Goal: Task Accomplishment & Management: Manage account settings

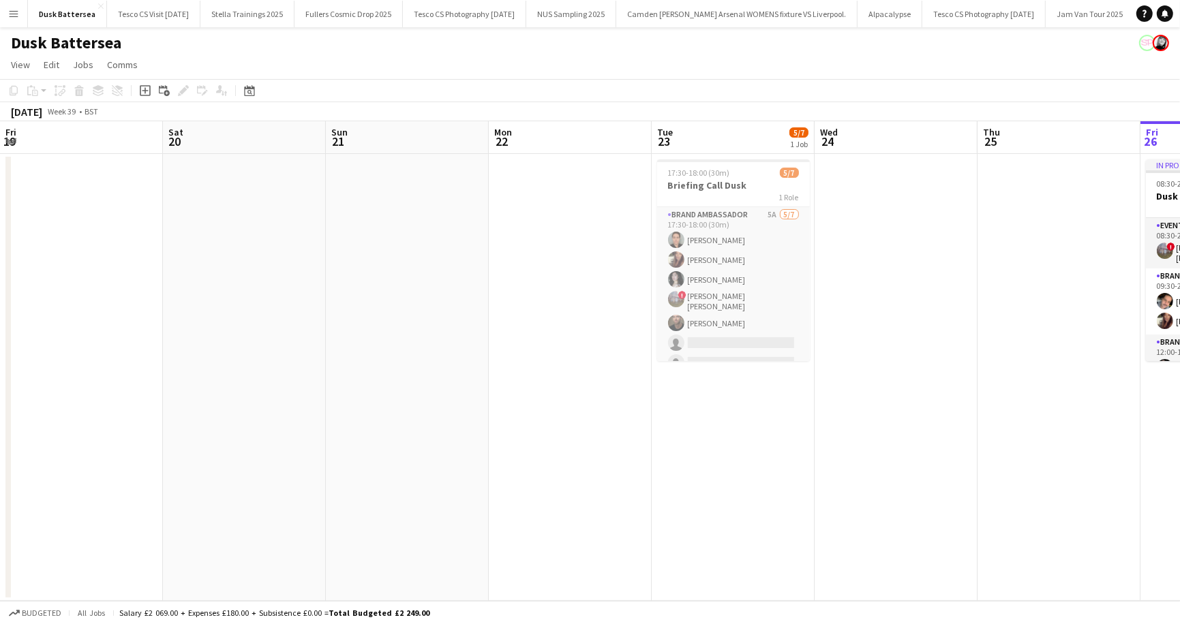
scroll to position [0, 576]
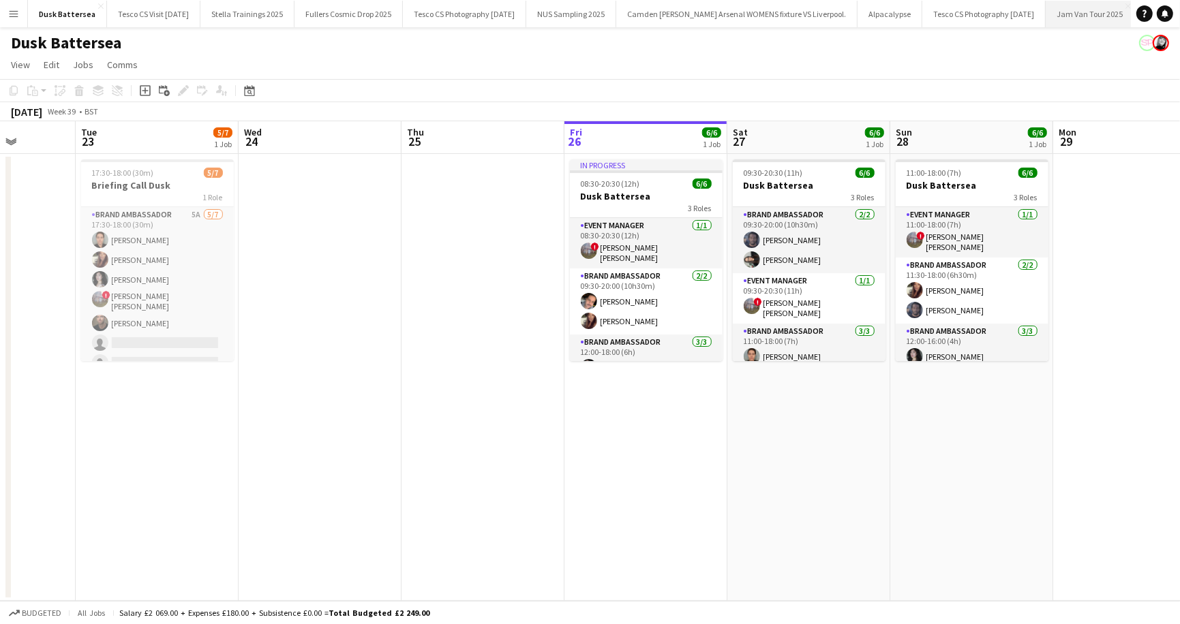
click at [1075, 18] on button "Jam Van Tour 2025 Close" at bounding box center [1090, 14] width 89 height 27
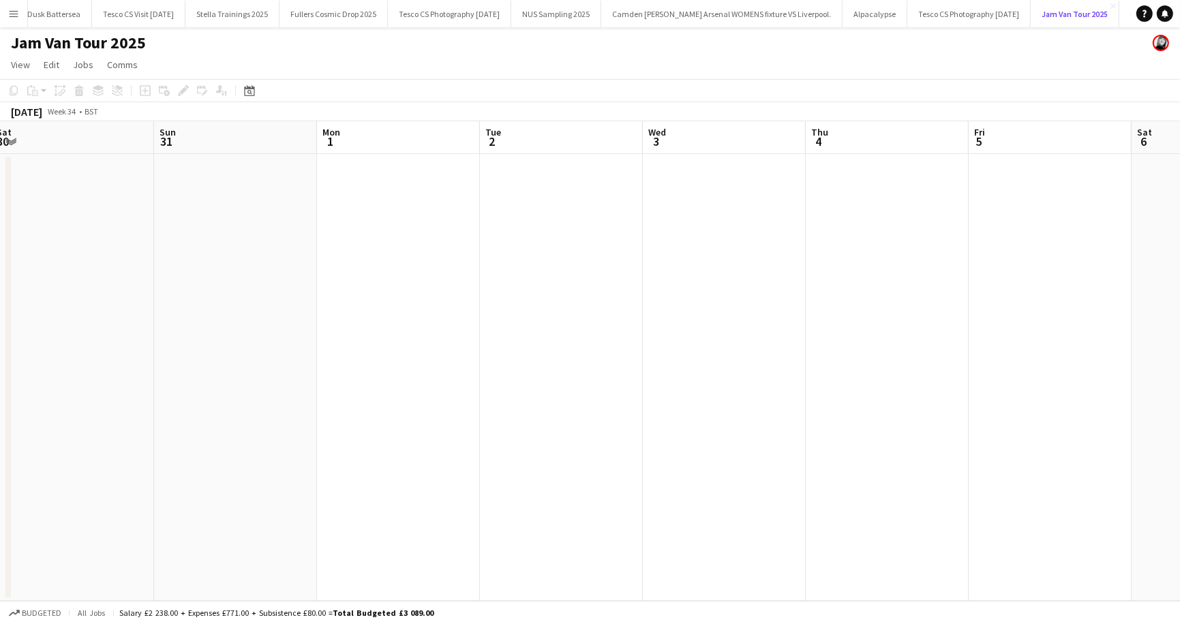
scroll to position [0, 642]
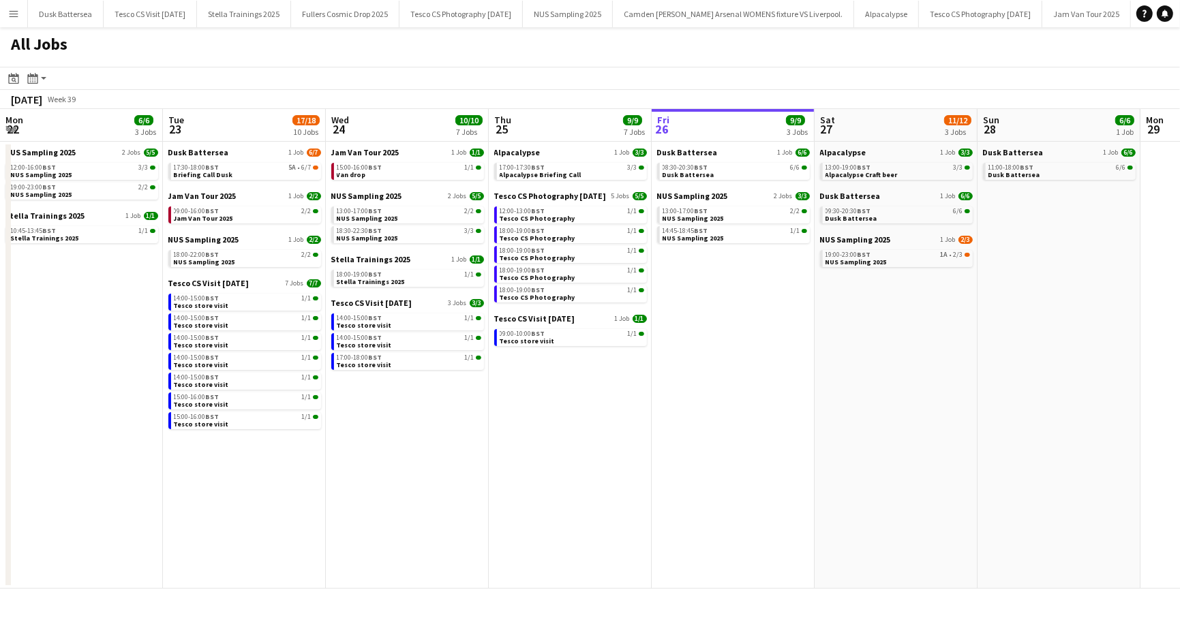
scroll to position [0, 326]
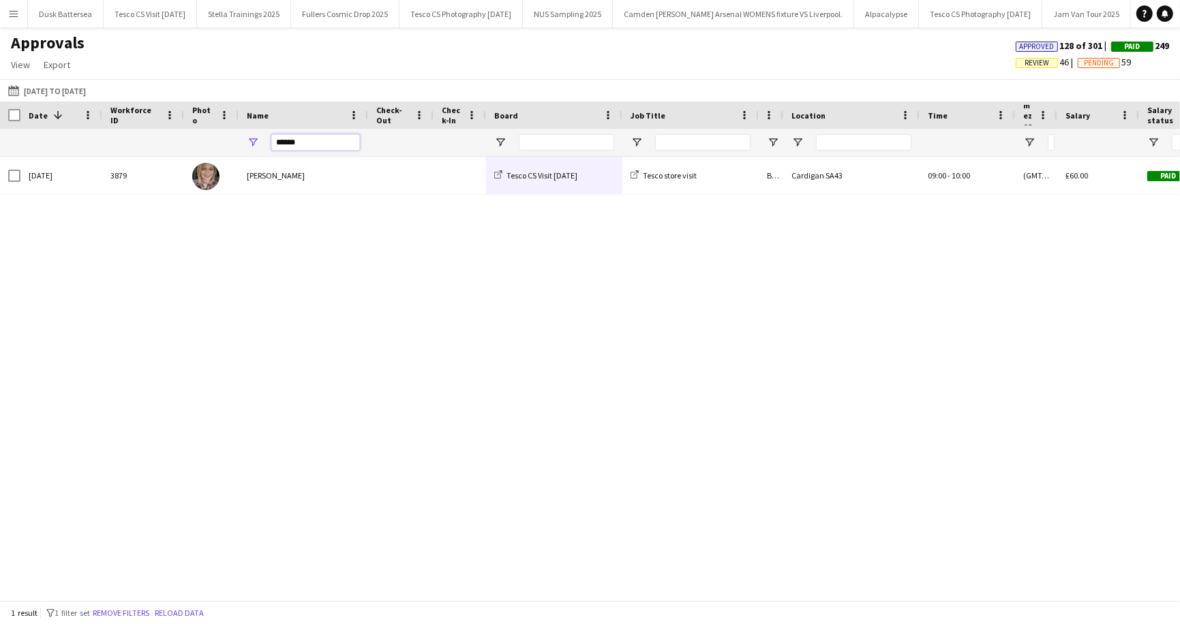
click at [329, 147] on input "******" at bounding box center [315, 142] width 89 height 16
type input "*"
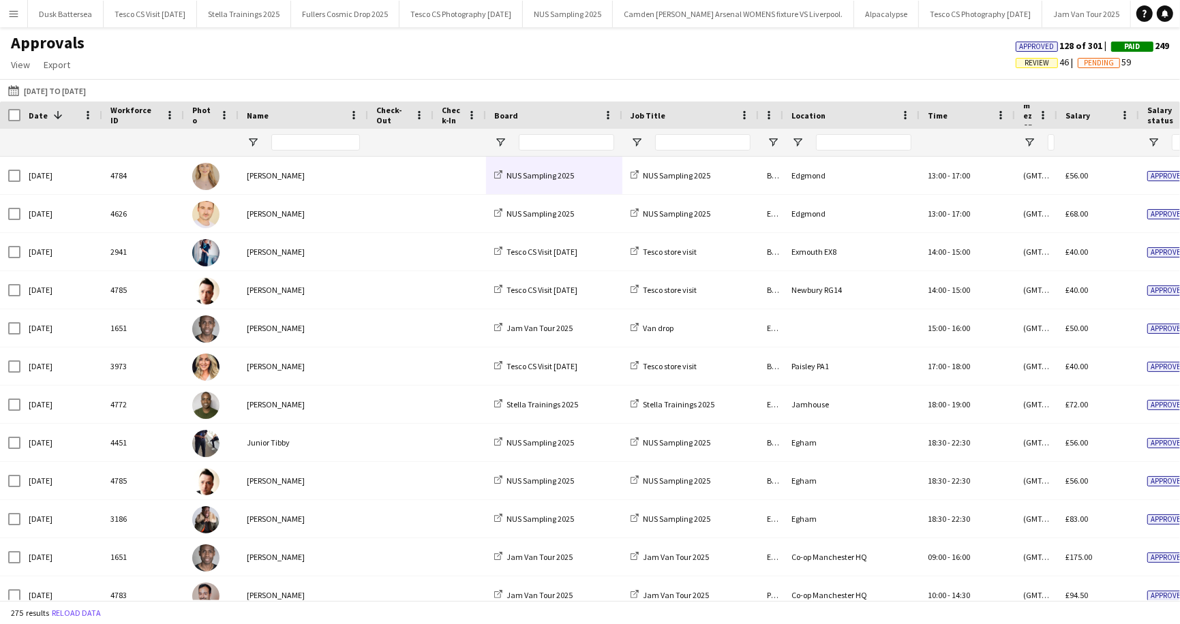
click at [1025, 61] on span "Review" at bounding box center [1036, 63] width 25 height 9
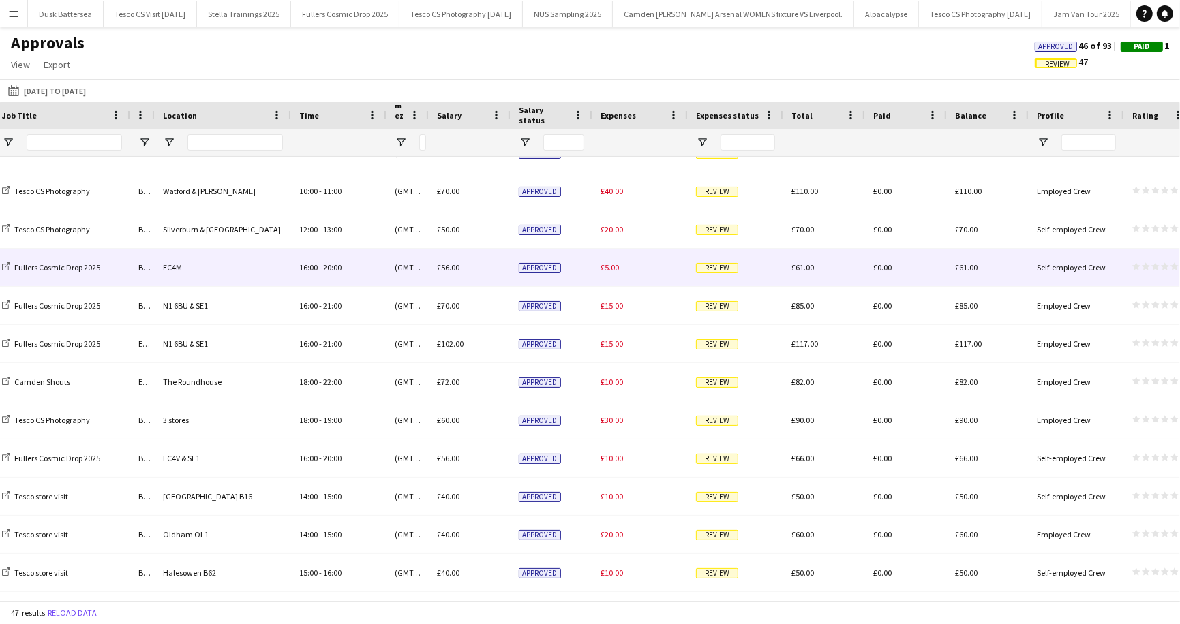
scroll to position [477, 0]
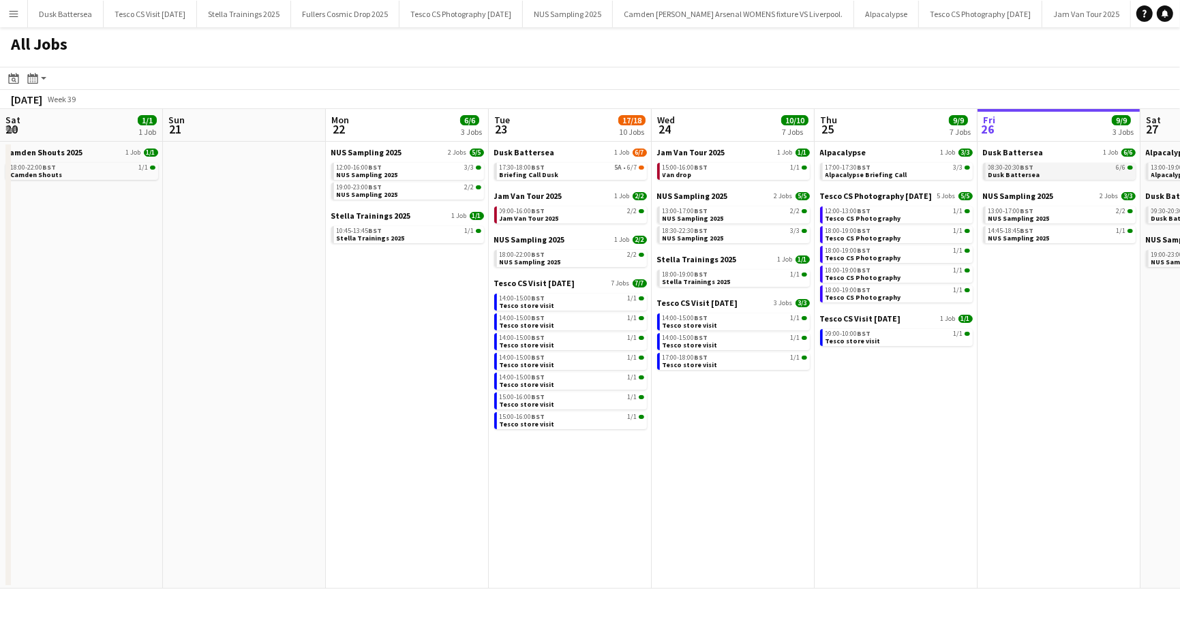
scroll to position [0, 619]
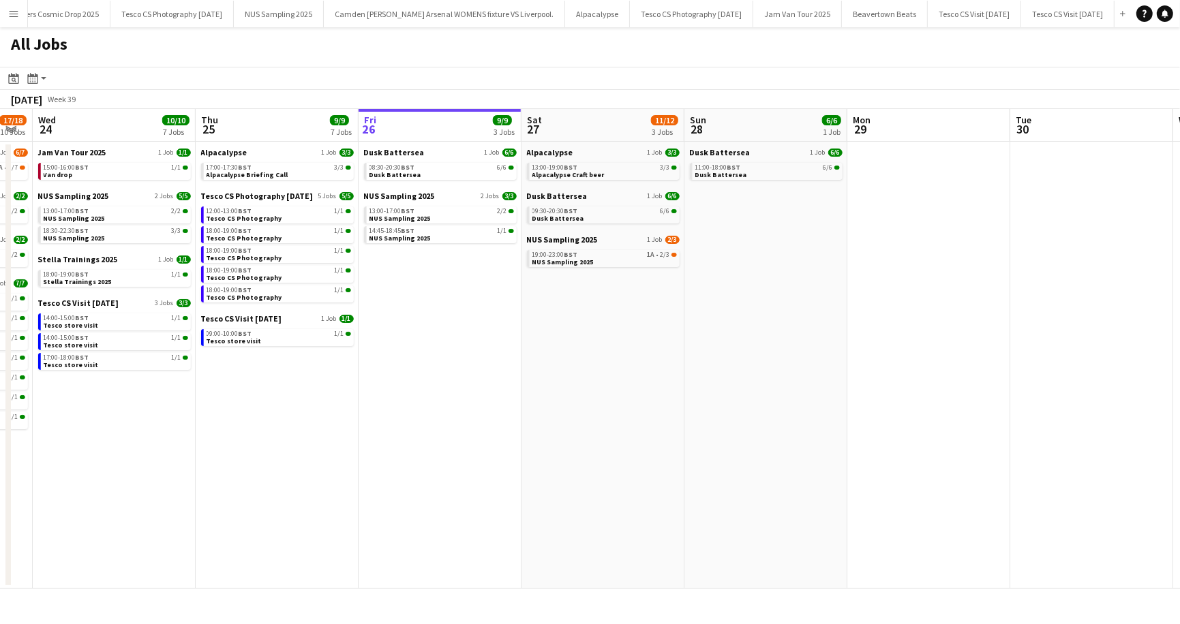
click at [13, 13] on app-icon "Menu" at bounding box center [13, 13] width 11 height 11
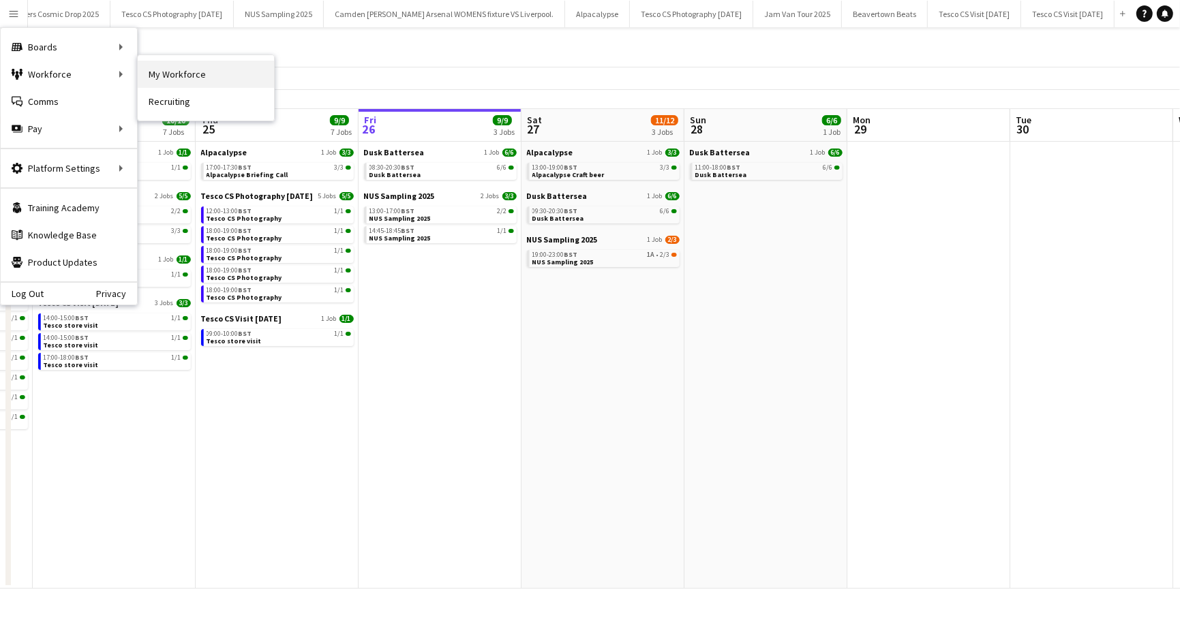
click at [185, 72] on link "My Workforce" at bounding box center [206, 74] width 136 height 27
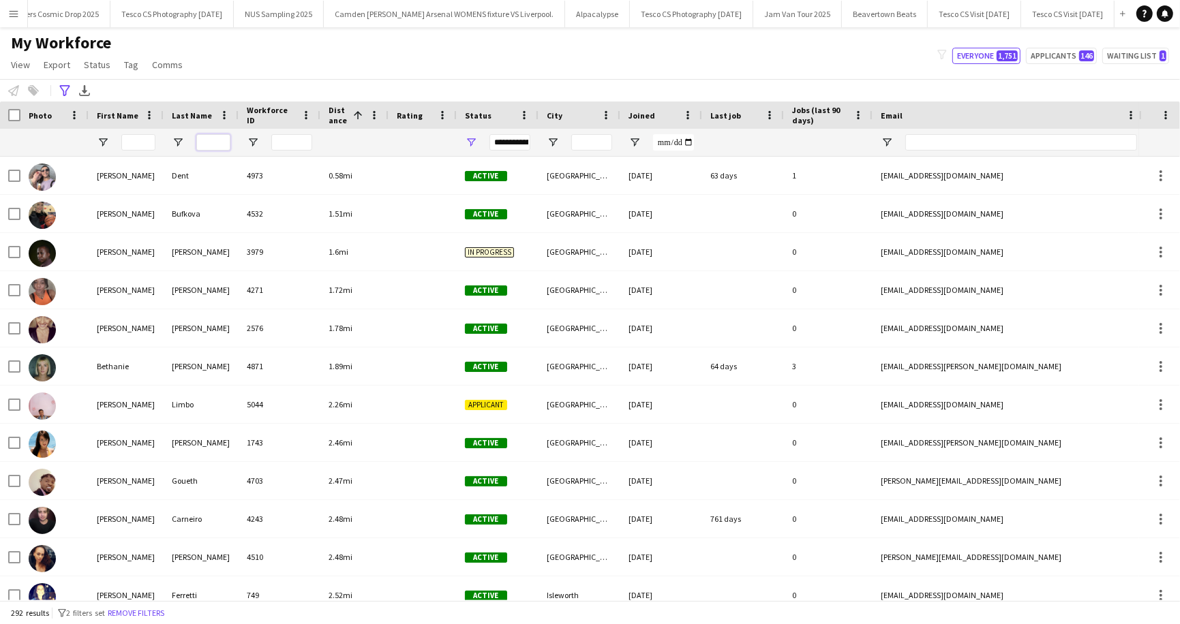
click at [213, 140] on input "Last Name Filter Input" at bounding box center [213, 142] width 34 height 16
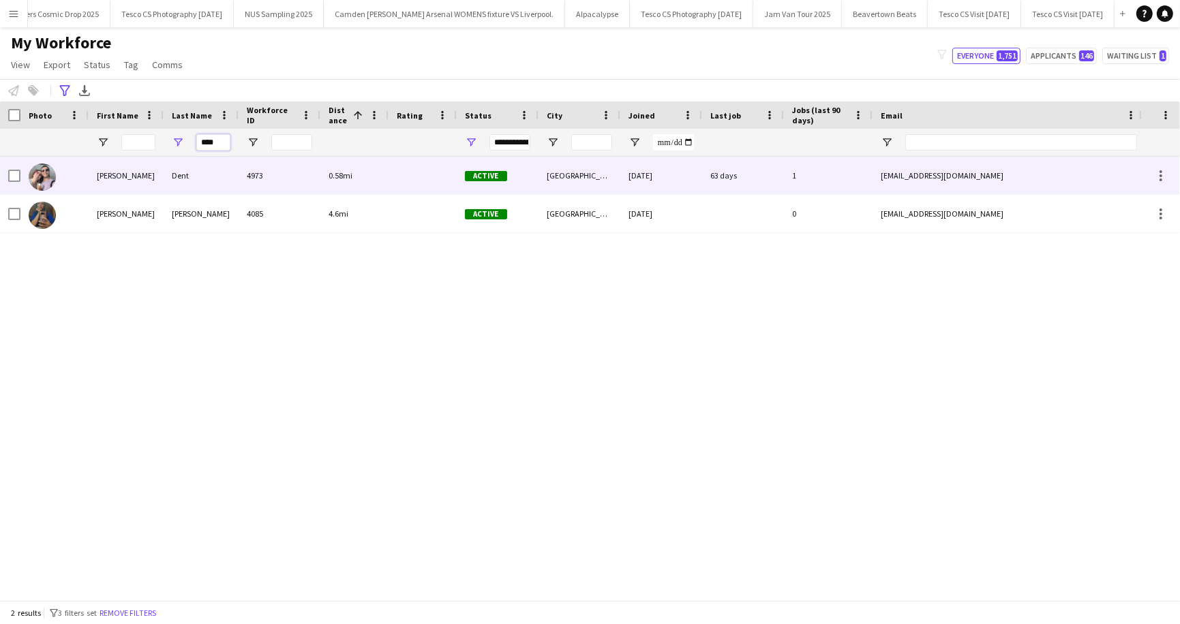
type input "****"
click at [151, 174] on div "Joseph" at bounding box center [126, 175] width 75 height 37
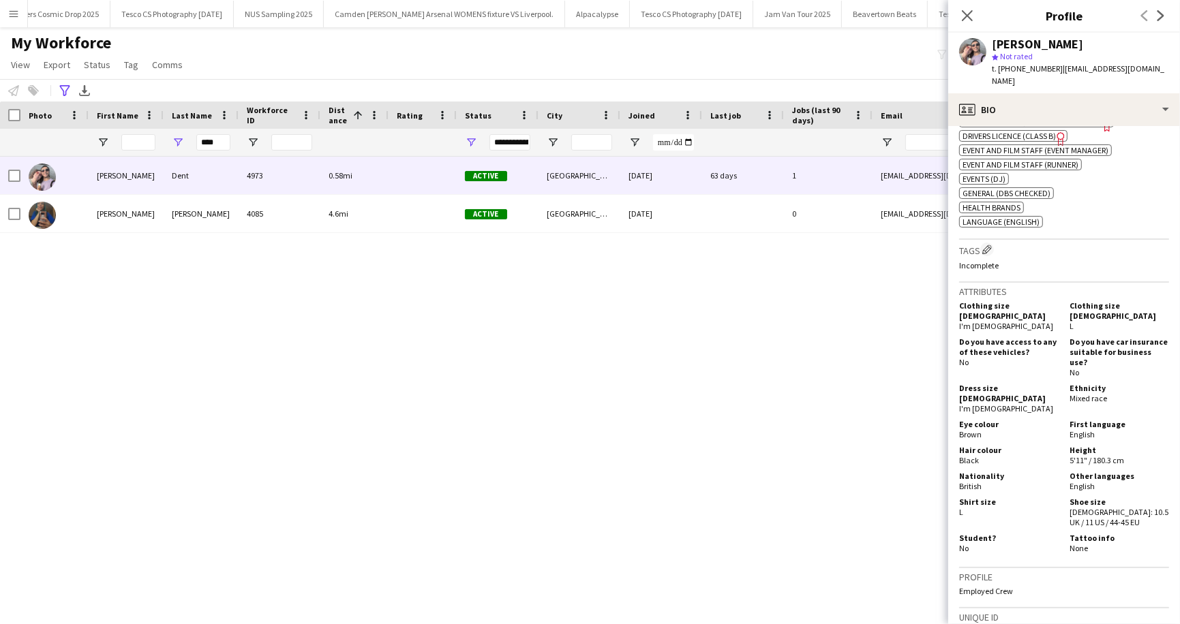
scroll to position [819, 0]
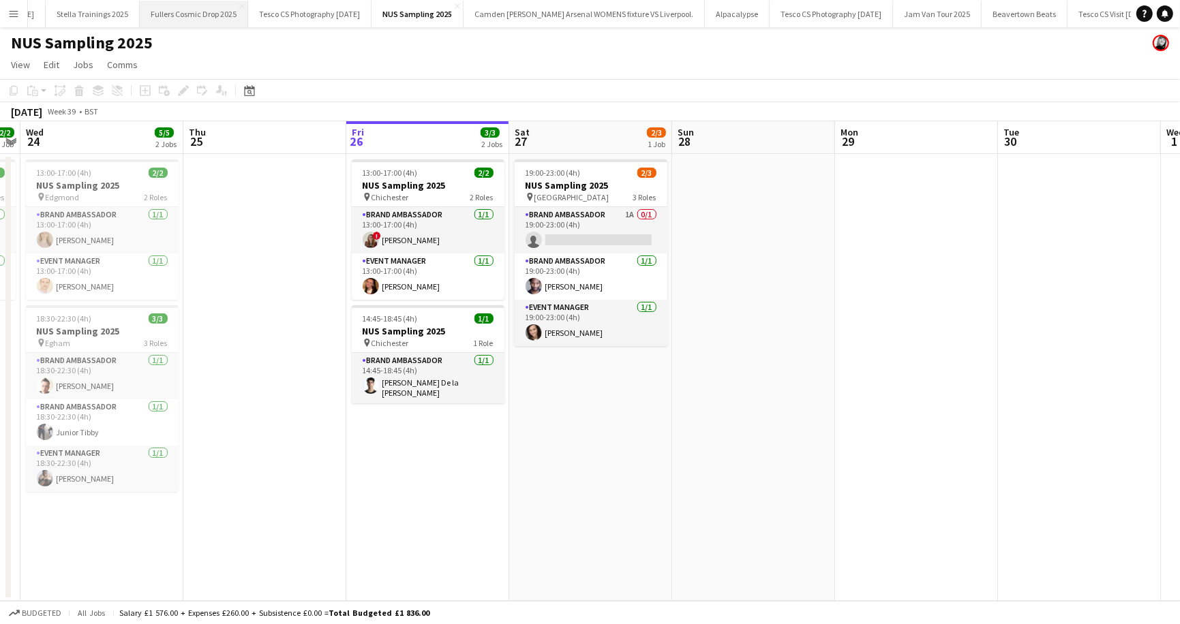
scroll to position [0, 348]
click at [932, 17] on button "Tesco CS Visit [DATE] Close" at bounding box center [974, 14] width 93 height 27
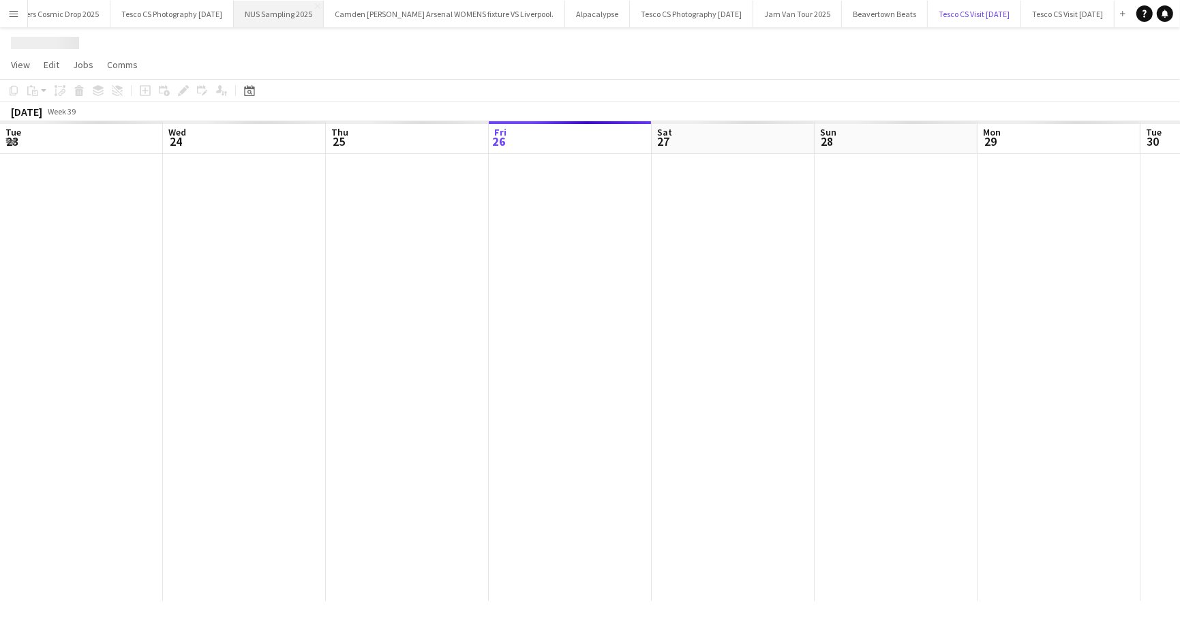
scroll to position [0, 326]
